Goal: Transaction & Acquisition: Purchase product/service

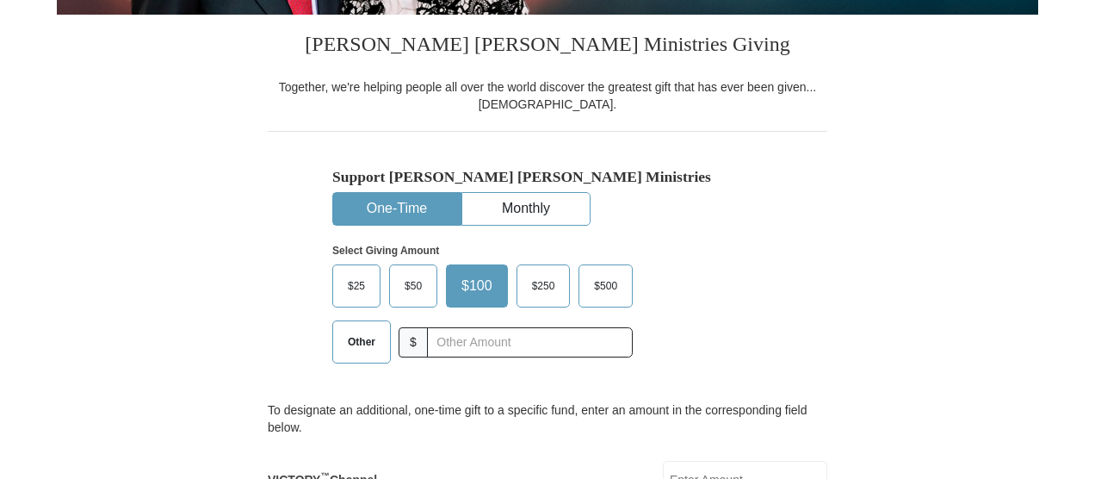
scroll to position [419, 0]
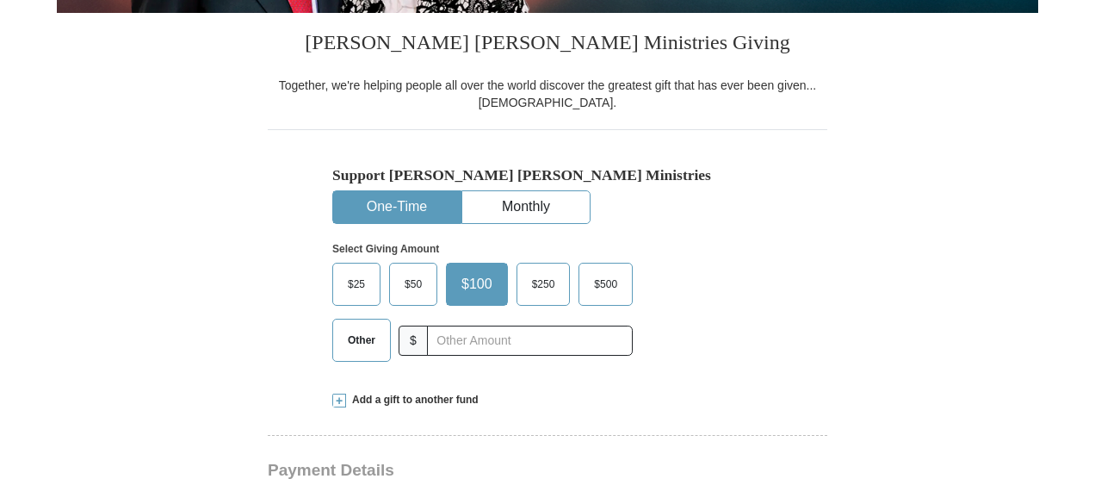
click at [562, 199] on button "Monthly" at bounding box center [525, 207] width 127 height 32
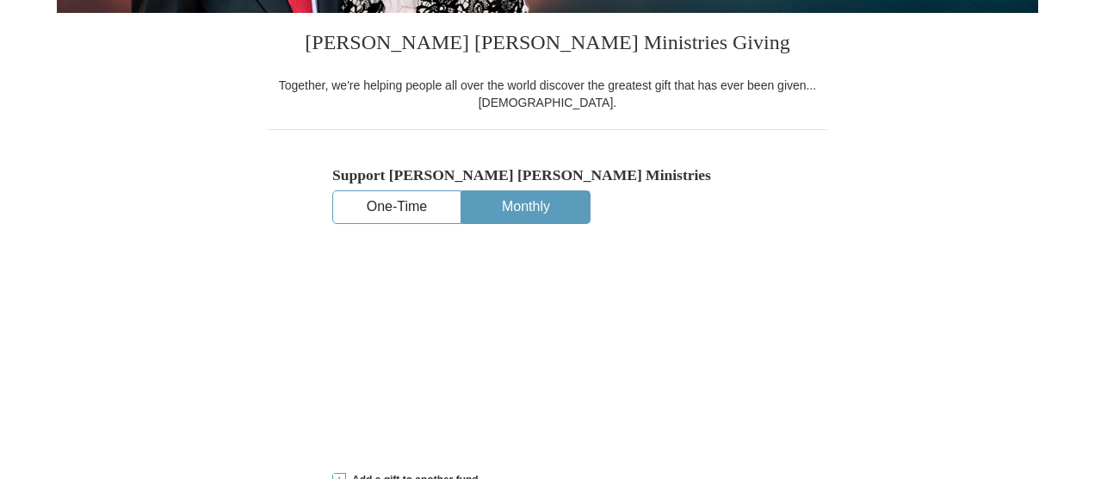
scroll to position [420, 0]
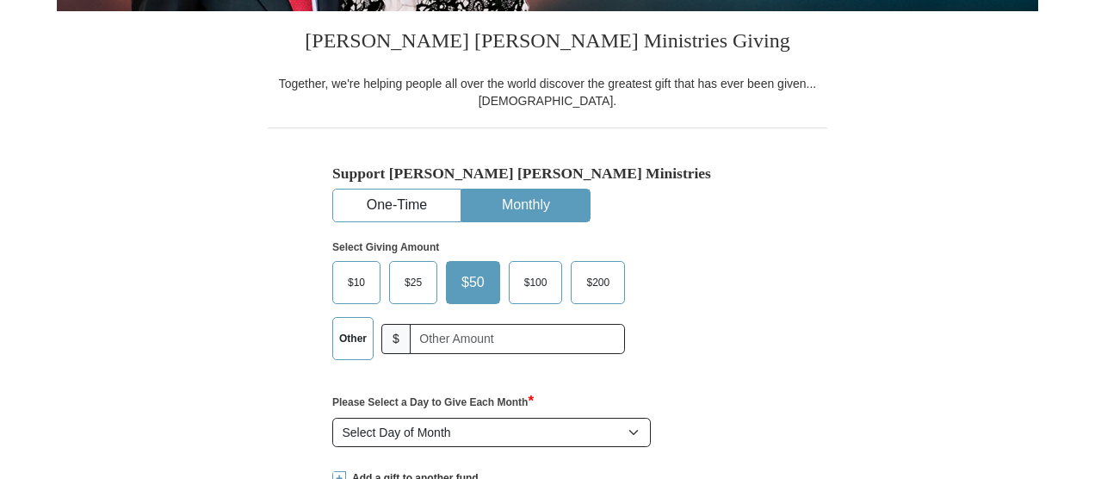
click at [423, 194] on button "One-Time" at bounding box center [396, 205] width 127 height 32
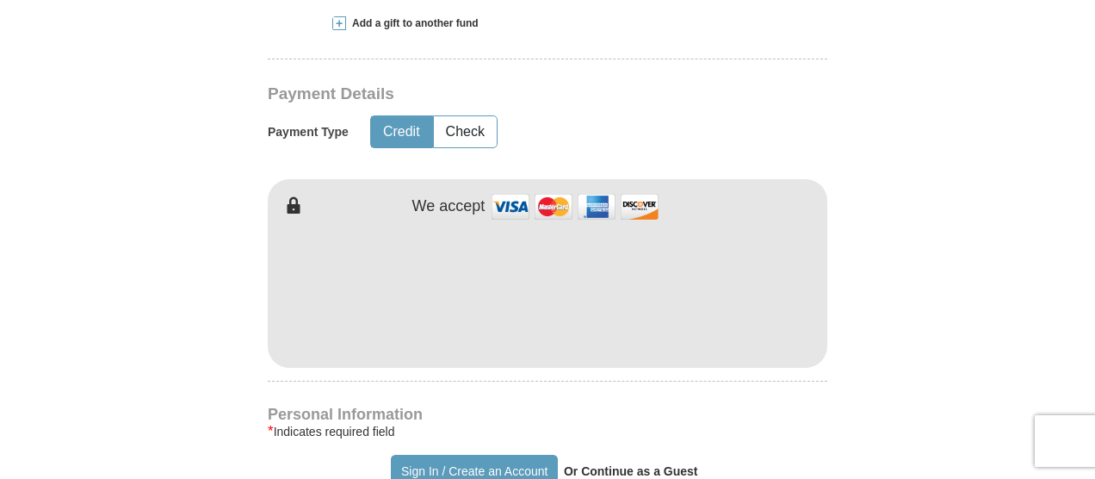
scroll to position [871, 0]
click at [298, 208] on icon at bounding box center [285, 204] width 34 height 34
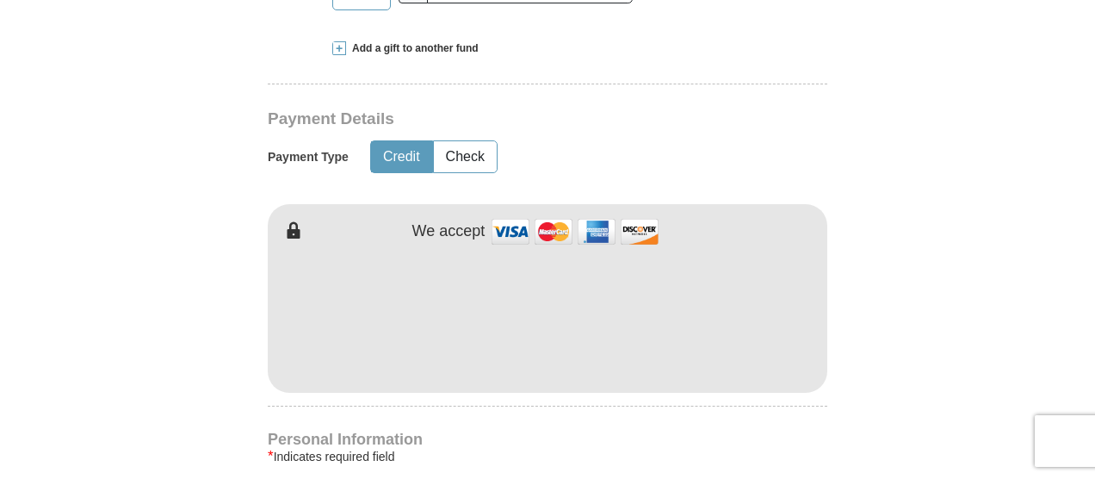
scroll to position [842, 0]
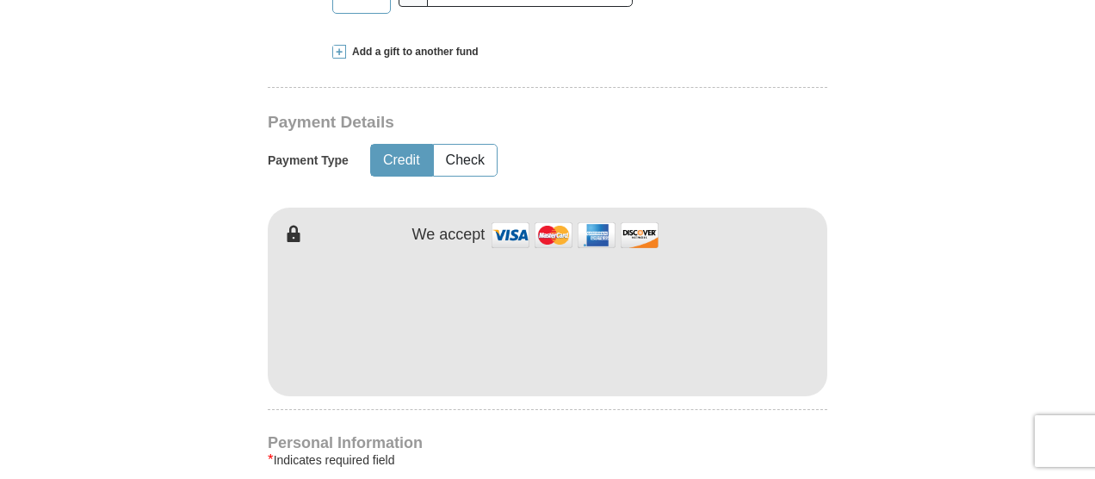
click at [291, 236] on icon at bounding box center [285, 233] width 34 height 34
click at [486, 162] on button "Check" at bounding box center [465, 161] width 63 height 32
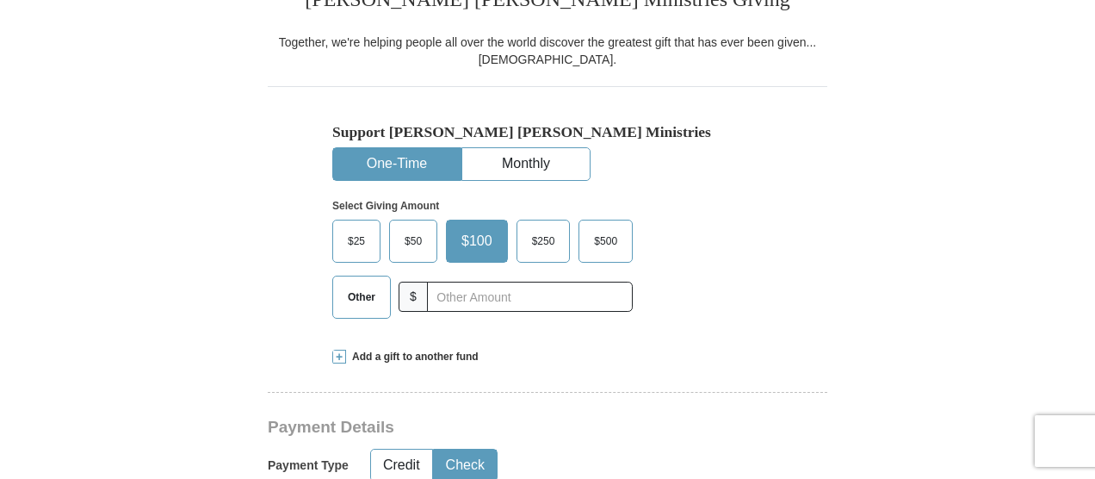
scroll to position [536, 0]
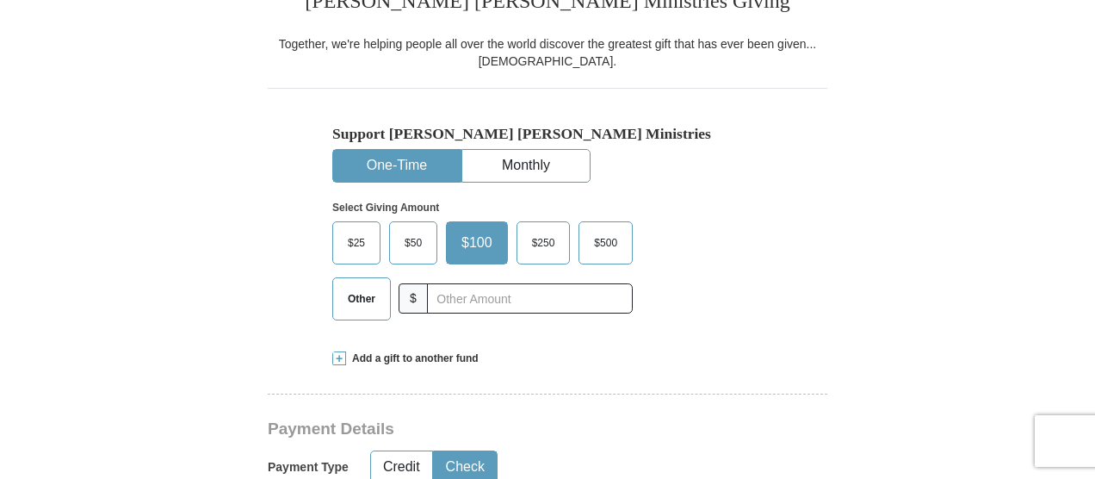
click at [355, 235] on span "$25" at bounding box center [356, 243] width 34 height 26
click at [0, 0] on input "$25" at bounding box center [0, 0] width 0 height 0
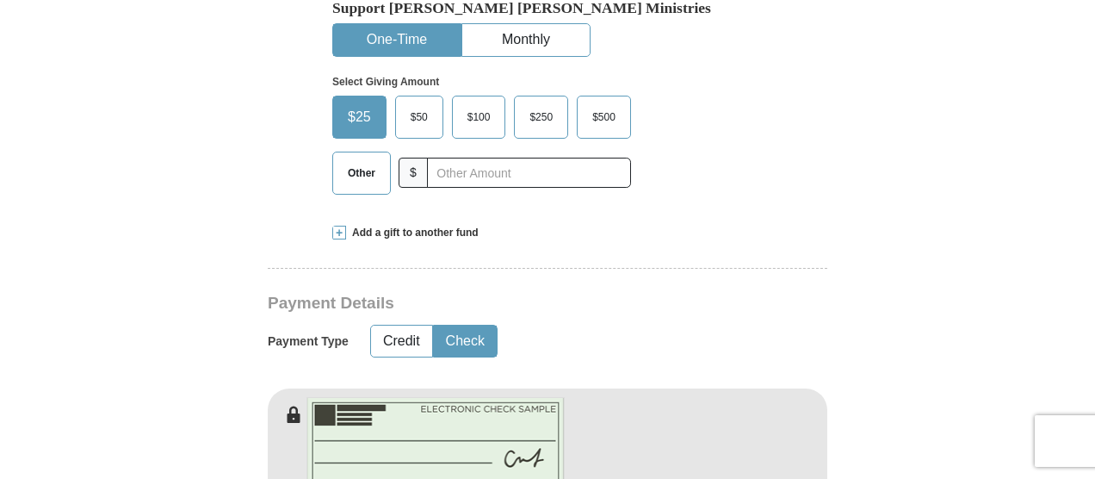
scroll to position [661, 0]
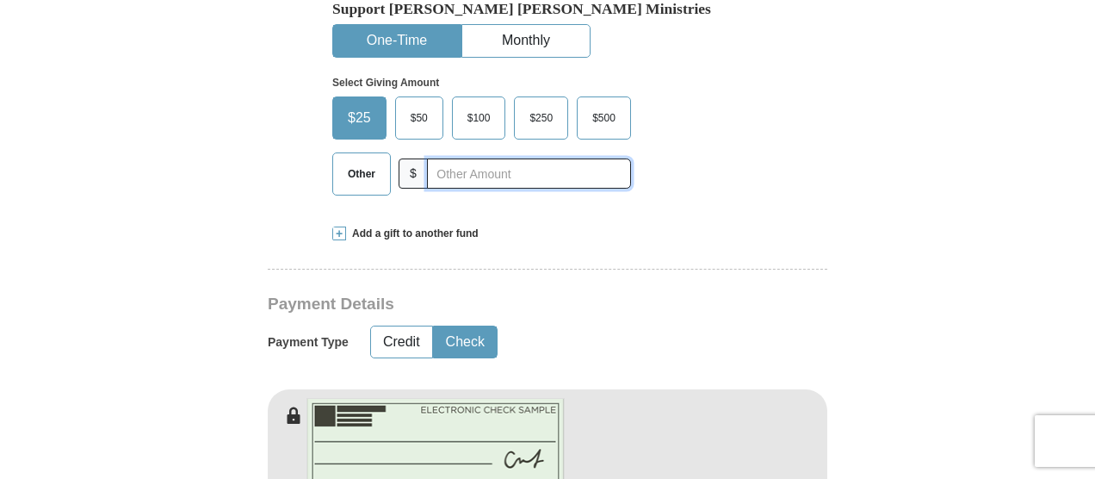
click at [567, 166] on input "text" at bounding box center [529, 173] width 204 height 30
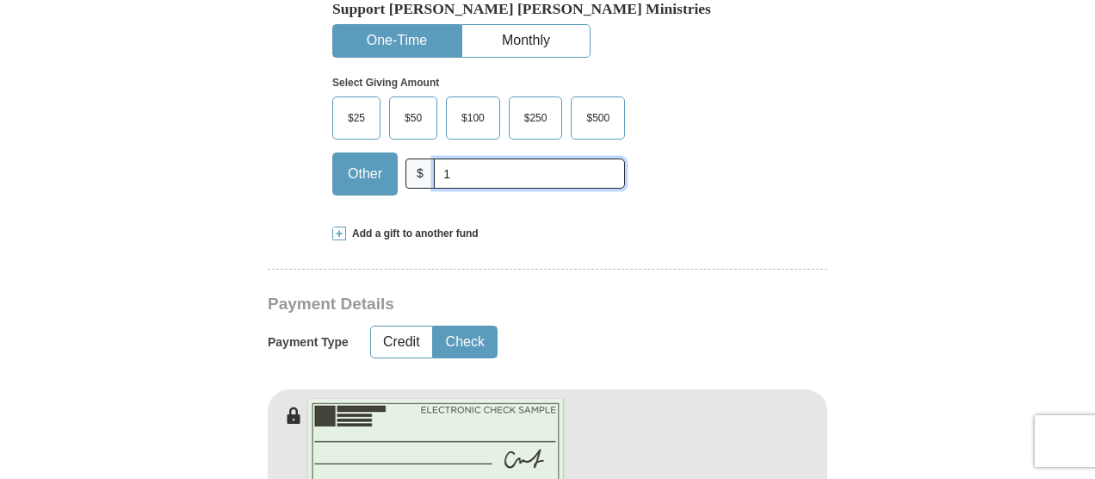
type input "1"
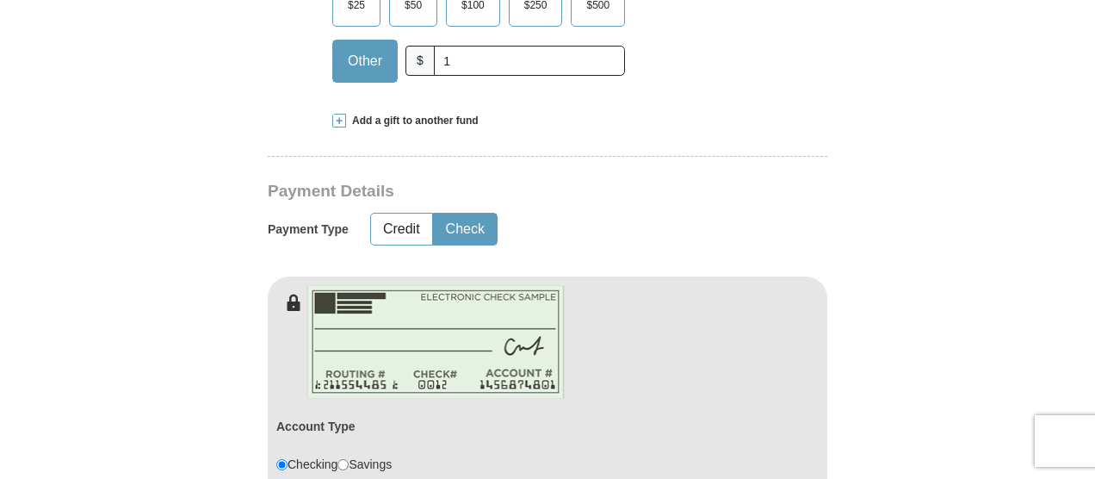
scroll to position [775, 0]
click at [401, 221] on button "Credit" at bounding box center [401, 228] width 61 height 32
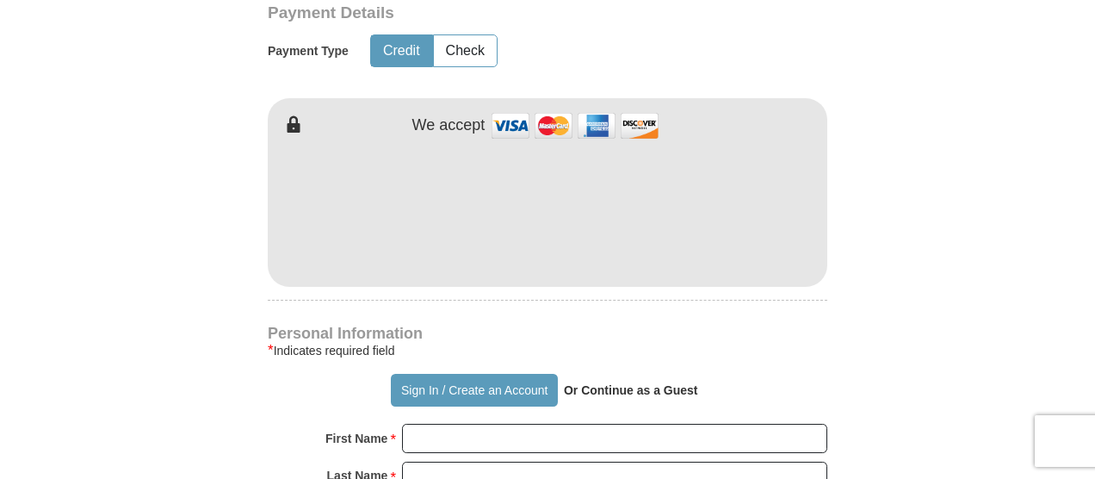
scroll to position [952, 0]
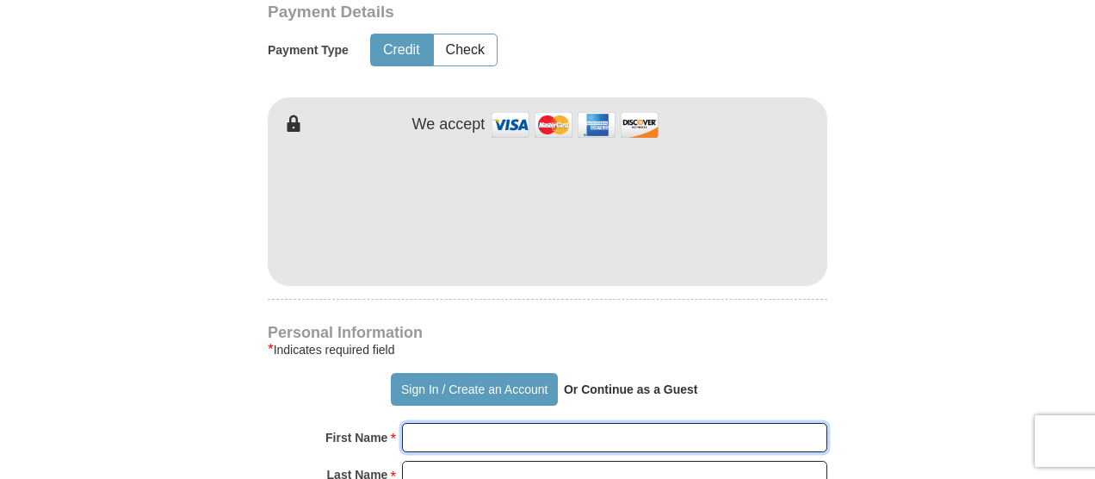
type input "Samuel"
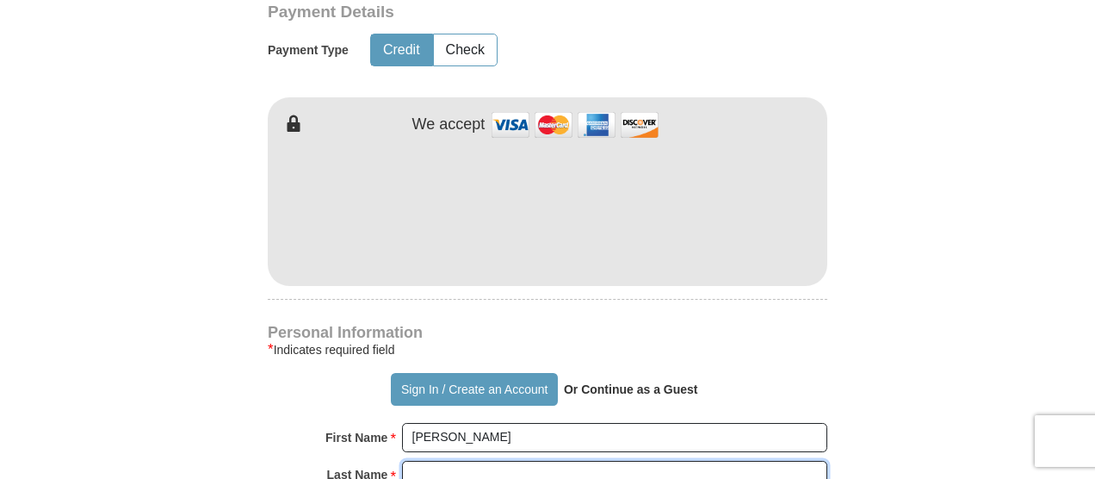
type input "Onuegbu"
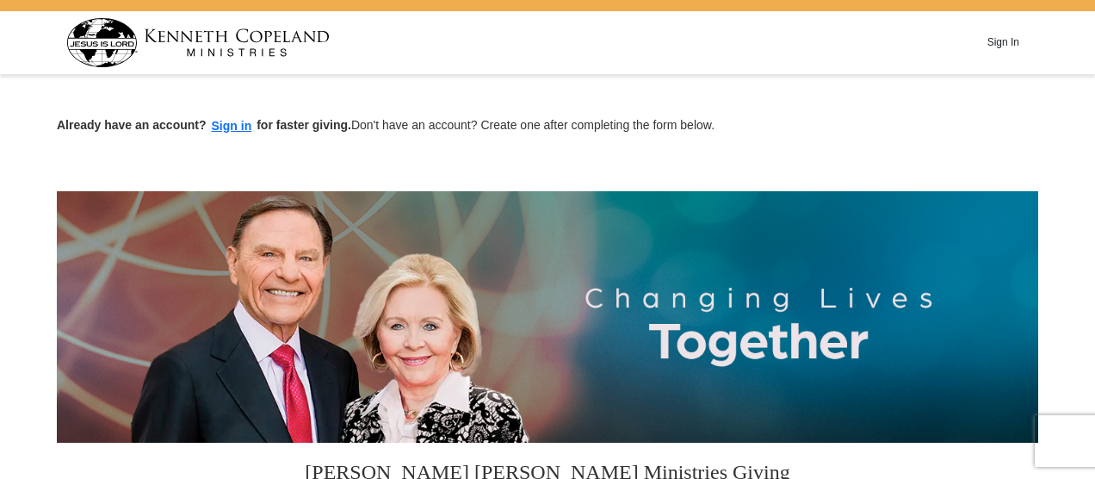
scroll to position [0, 0]
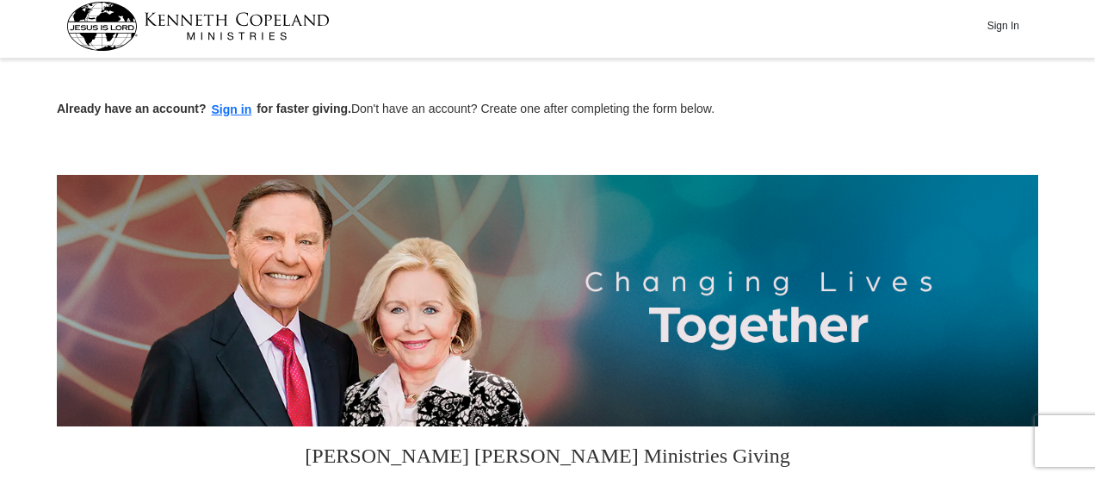
scroll to position [140, 0]
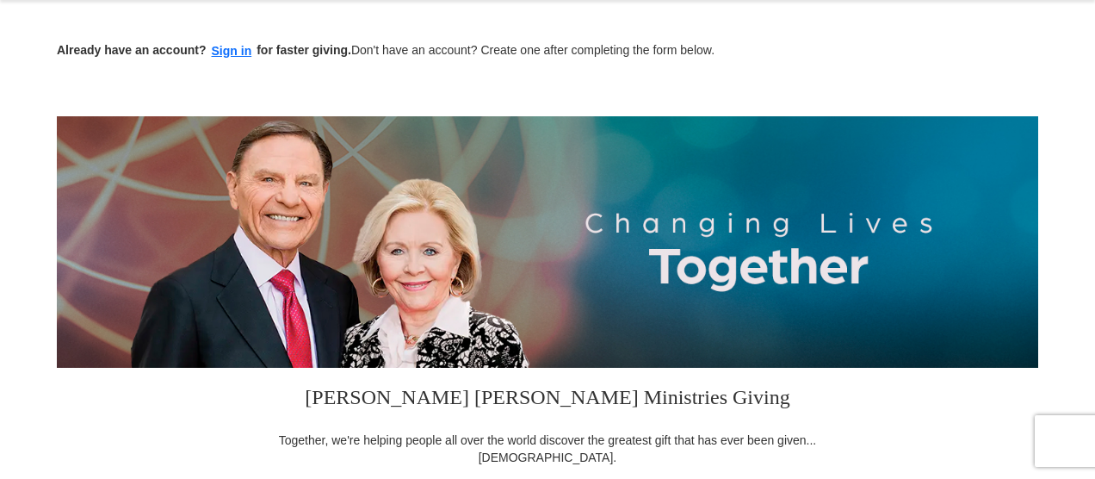
click at [691, 267] on img at bounding box center [548, 241] width 982 height 251
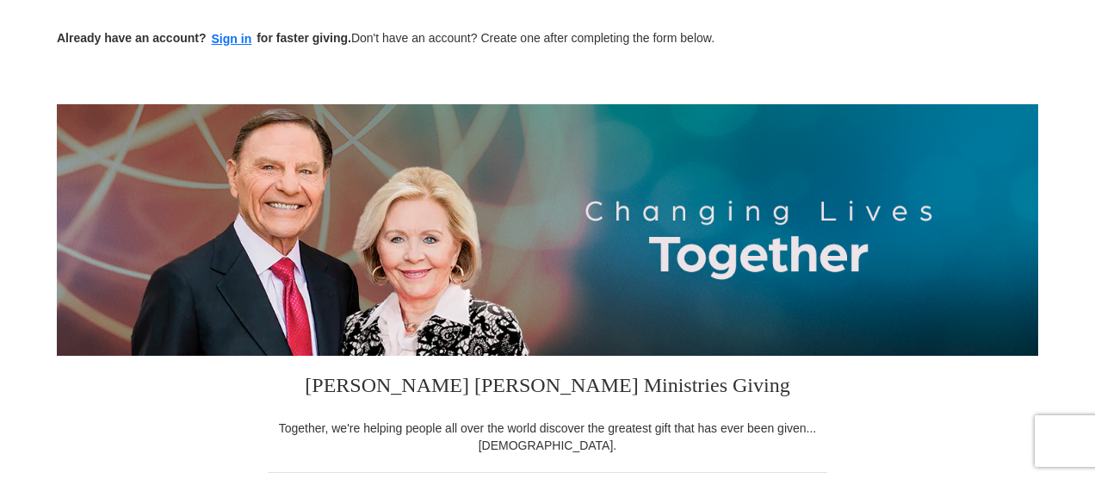
scroll to position [156, 0]
